Goal: Information Seeking & Learning: Learn about a topic

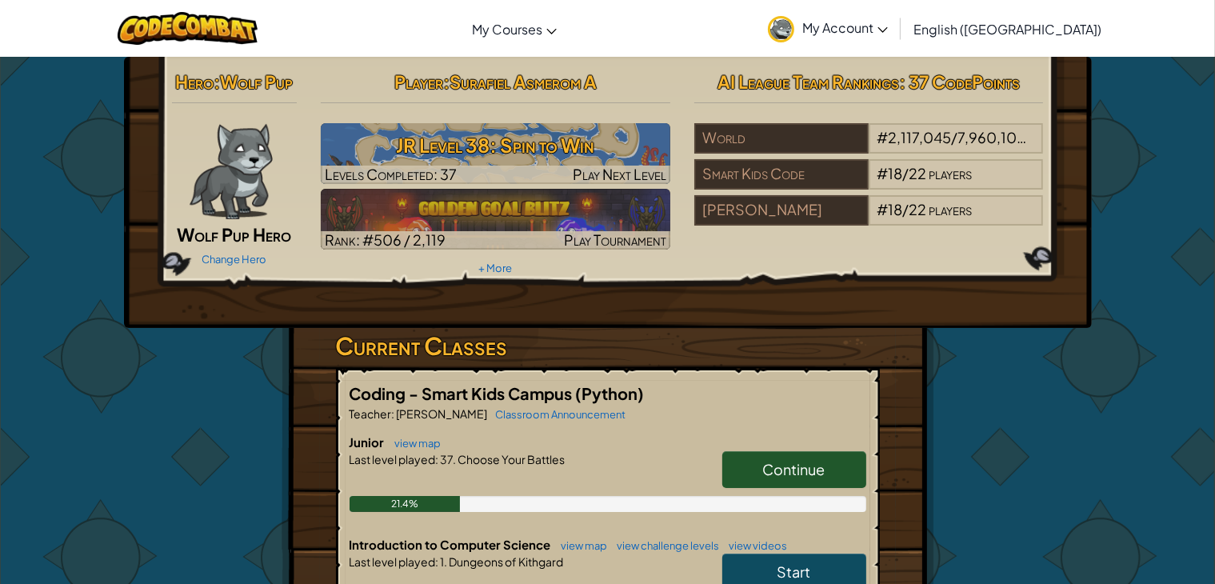
click at [834, 468] on link "Continue" at bounding box center [794, 469] width 144 height 37
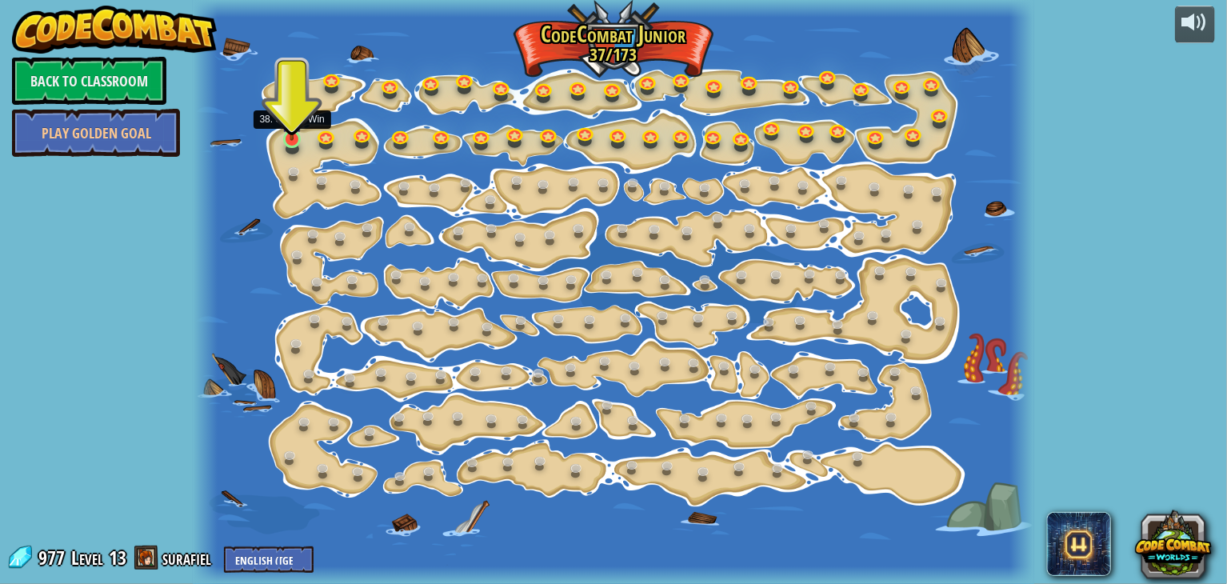
click at [292, 138] on img at bounding box center [292, 117] width 21 height 47
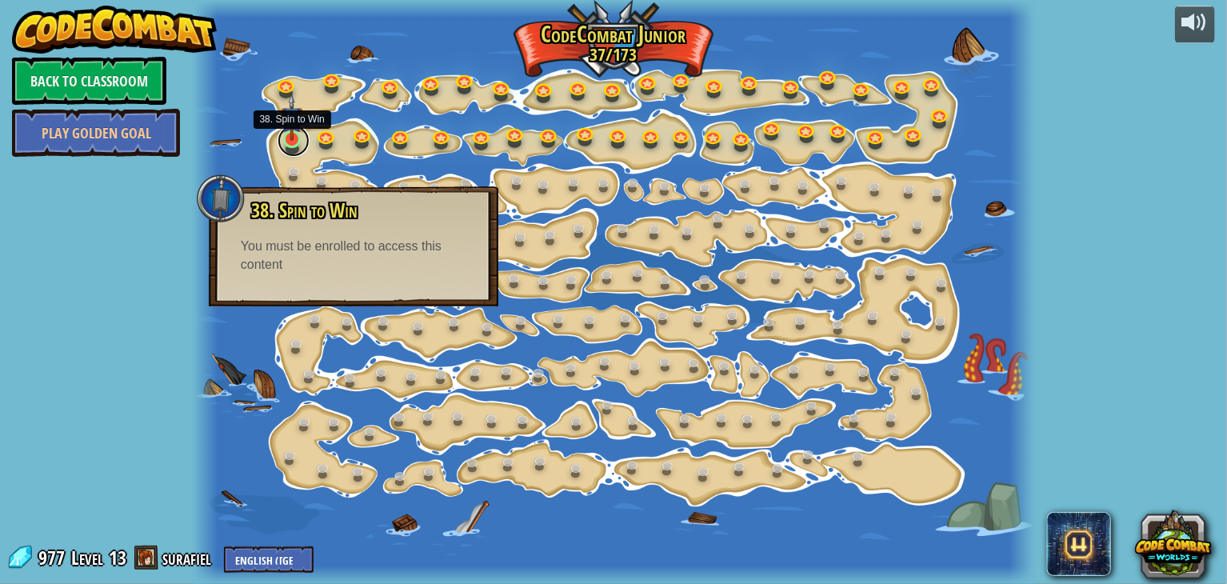
click at [299, 145] on link at bounding box center [294, 141] width 32 height 32
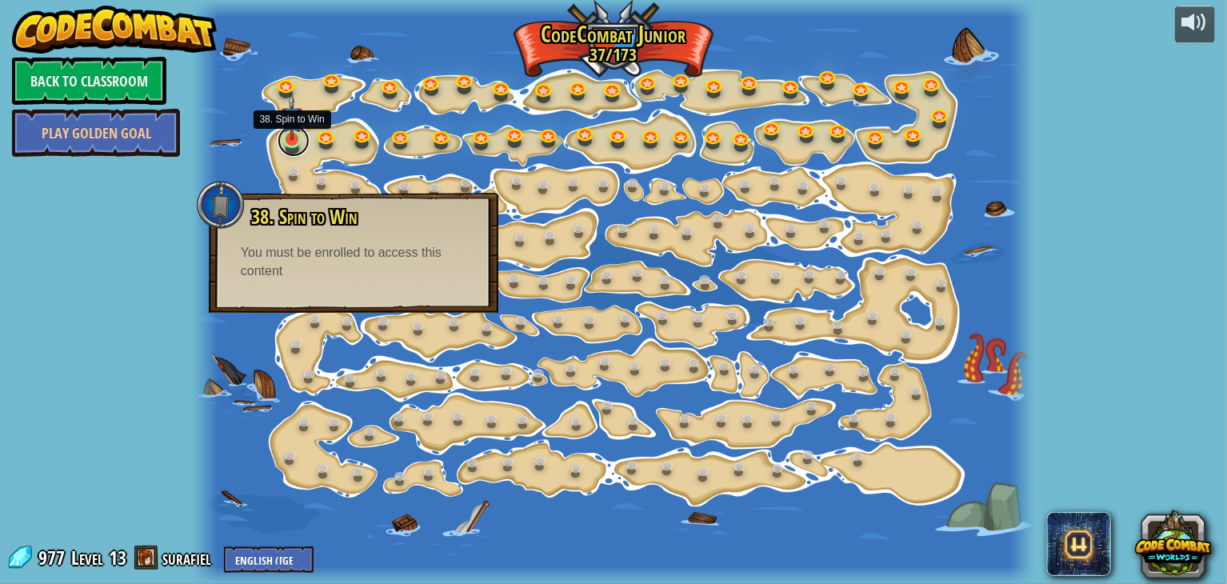
click at [298, 145] on link at bounding box center [294, 141] width 32 height 32
click at [330, 135] on link at bounding box center [328, 136] width 32 height 32
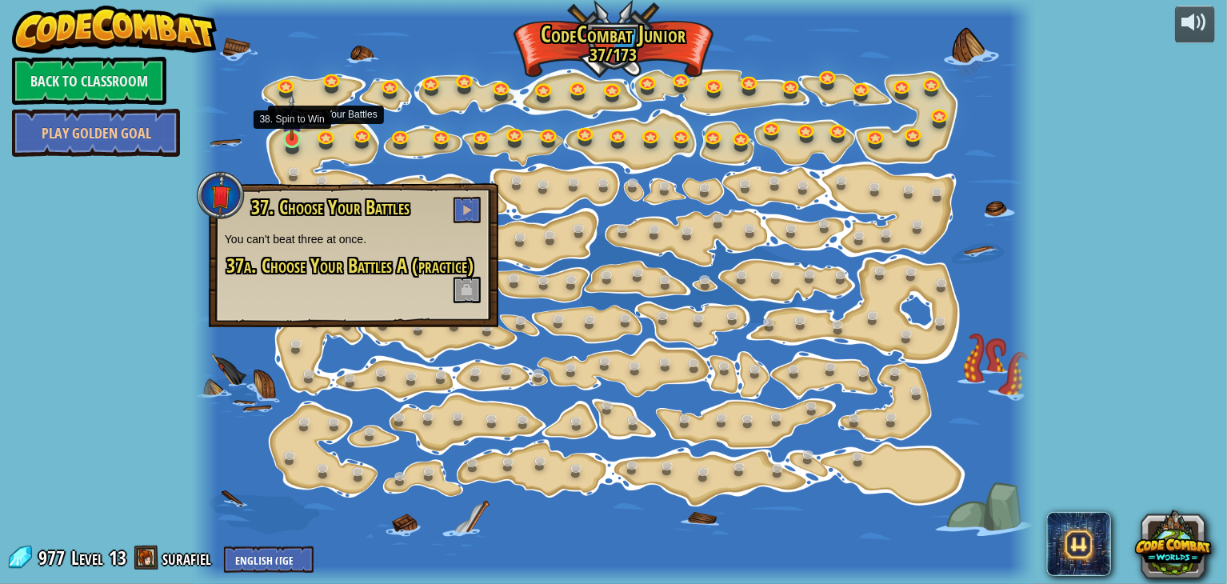
click at [285, 135] on img at bounding box center [292, 117] width 21 height 47
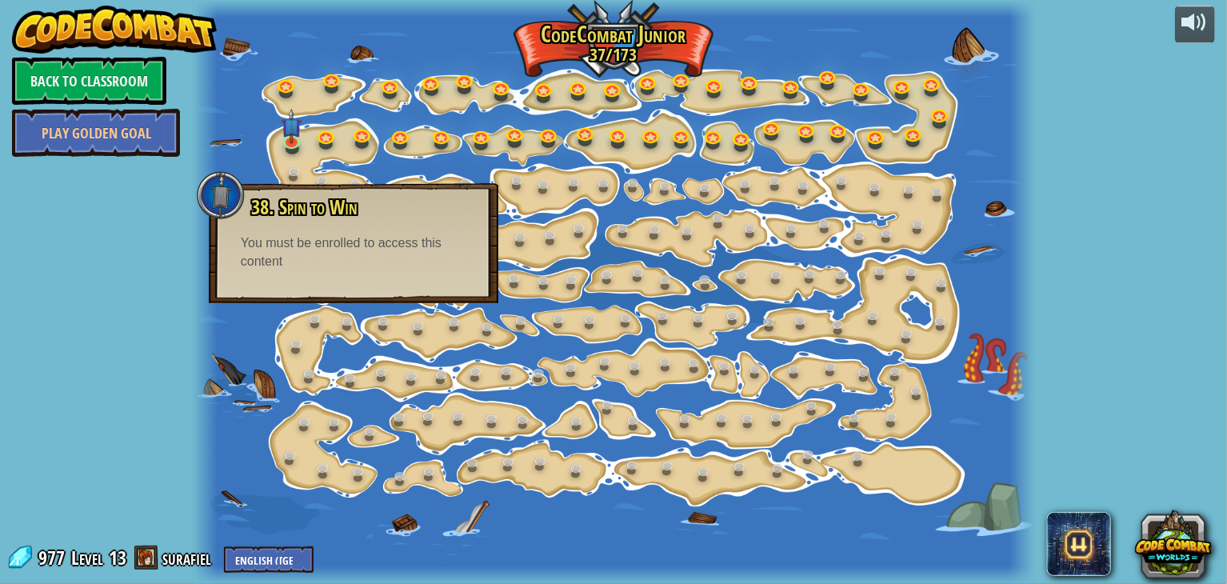
click at [128, 404] on div "powered by Back to Classroom Play Golden Goal 15. Step Change Change step argum…" at bounding box center [613, 292] width 1227 height 584
